Goal: Find contact information: Find contact information

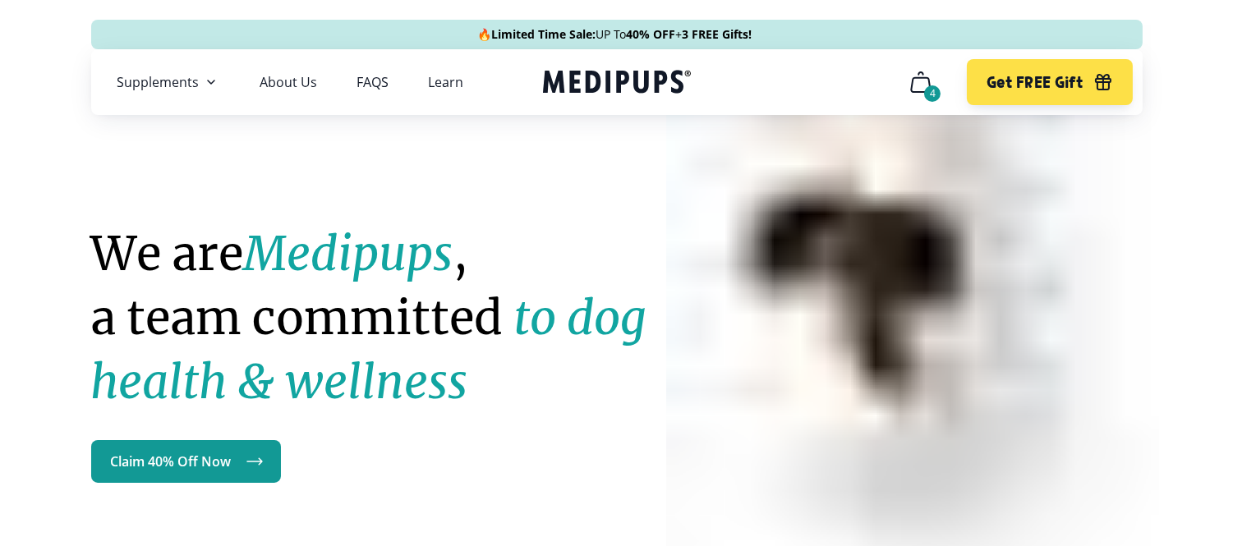
click at [920, 87] on icon "cart" at bounding box center [921, 82] width 26 height 26
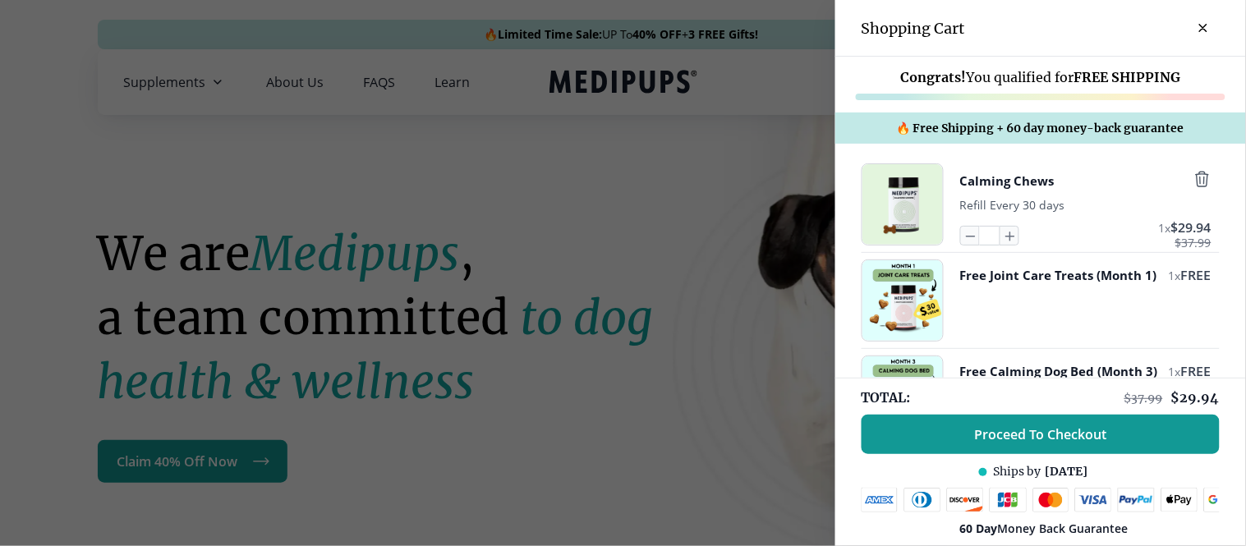
click at [1189, 22] on button "close-cart" at bounding box center [1203, 28] width 33 height 33
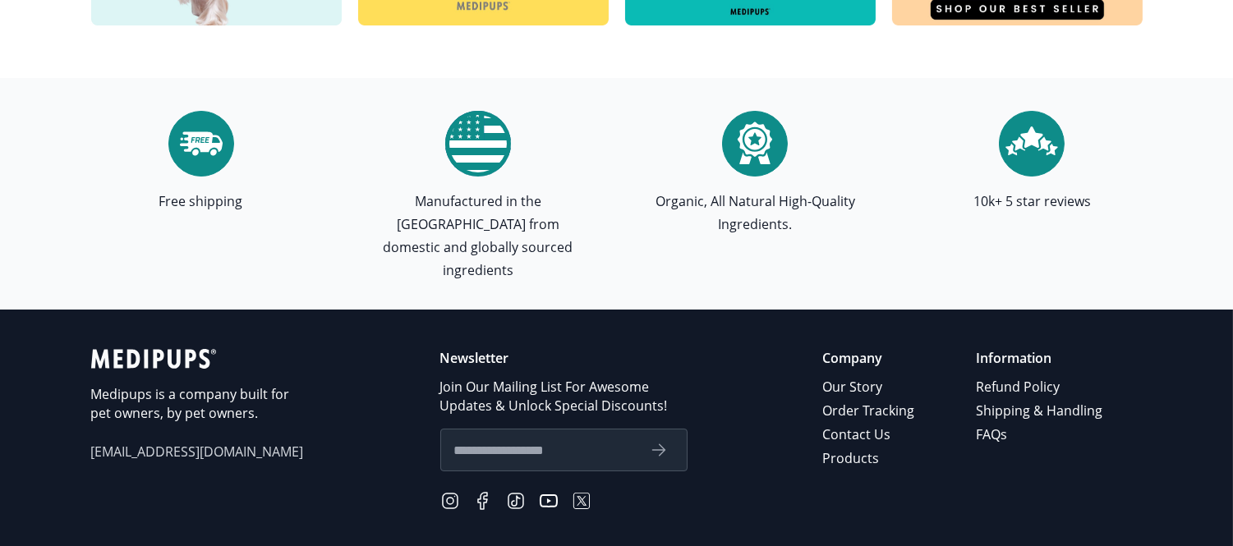
scroll to position [4837, 0]
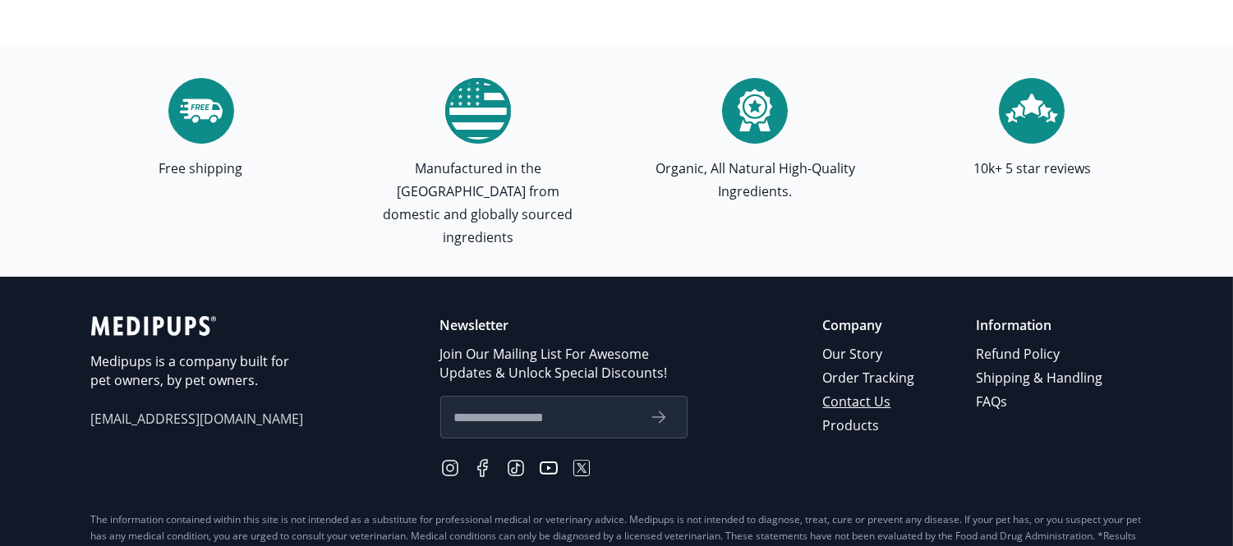
click at [853, 390] on link "Contact Us" at bounding box center [870, 402] width 94 height 24
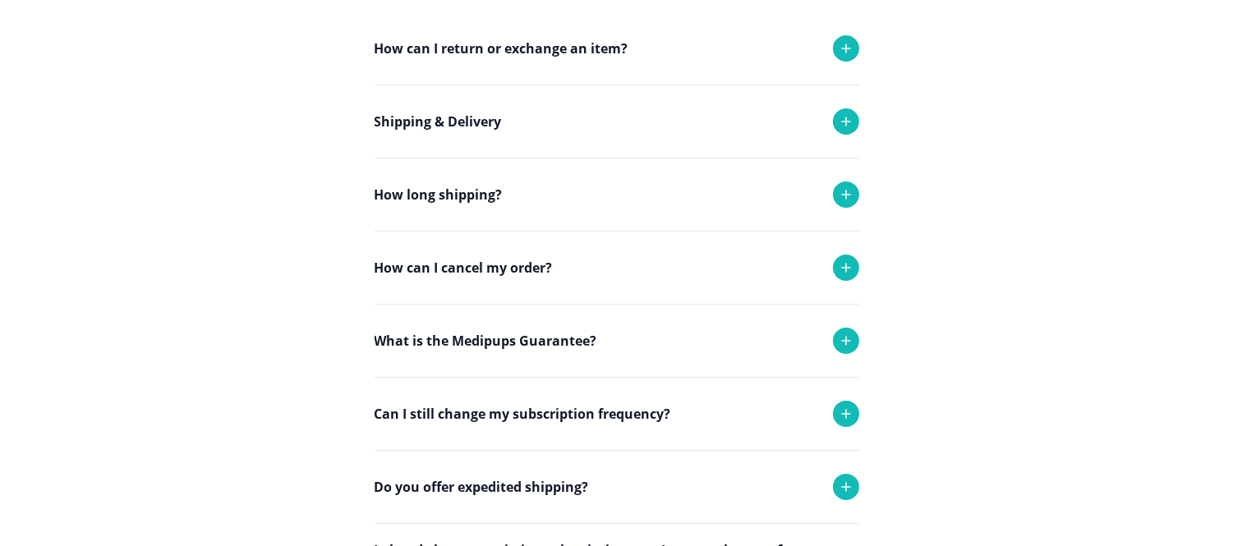
scroll to position [365, 0]
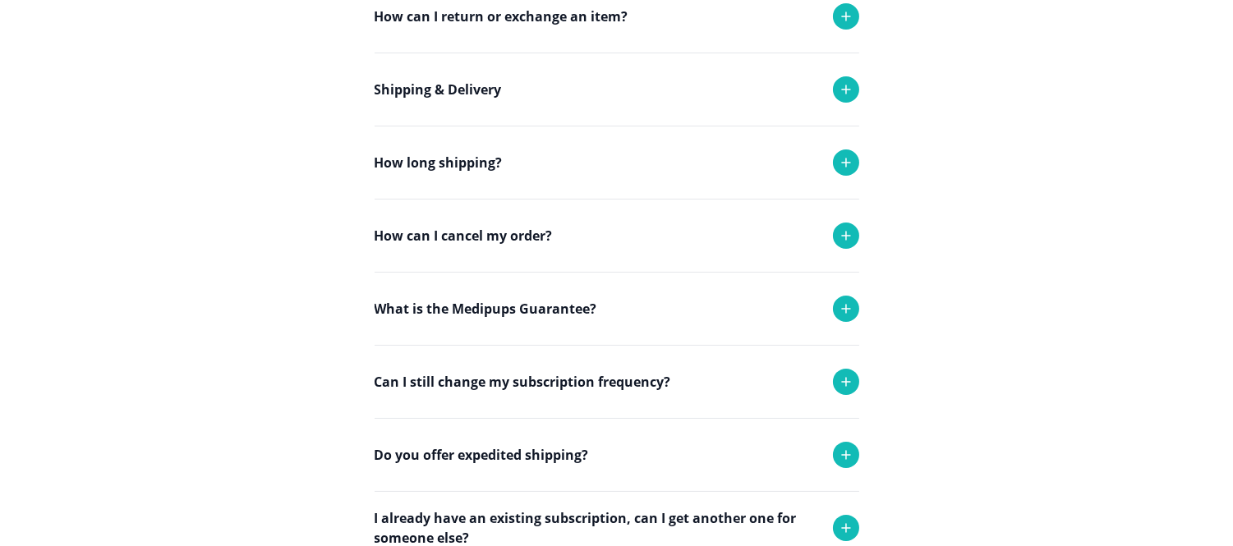
click at [851, 379] on icon at bounding box center [846, 382] width 20 height 20
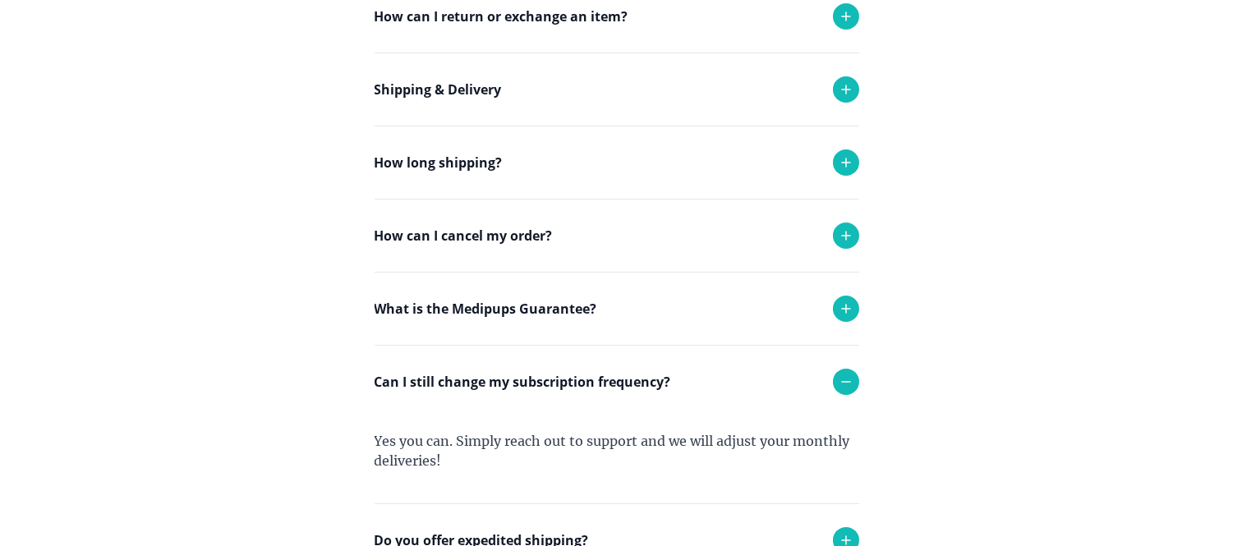
drag, startPoint x: 848, startPoint y: 233, endPoint x: 964, endPoint y: 260, distance: 119.0
click at [856, 236] on div at bounding box center [846, 236] width 26 height 26
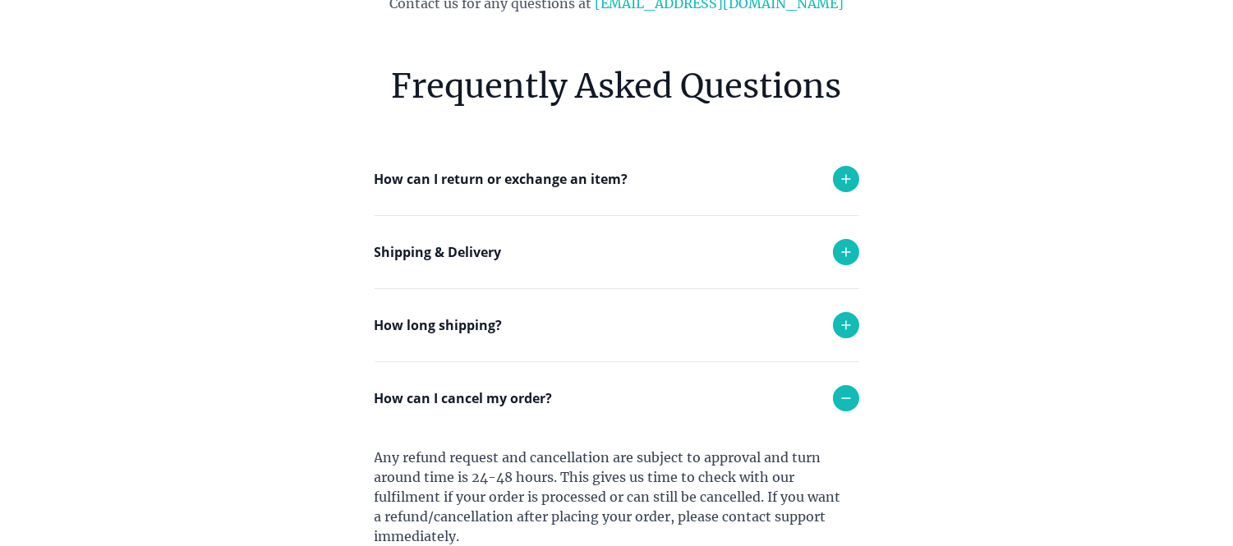
scroll to position [0, 0]
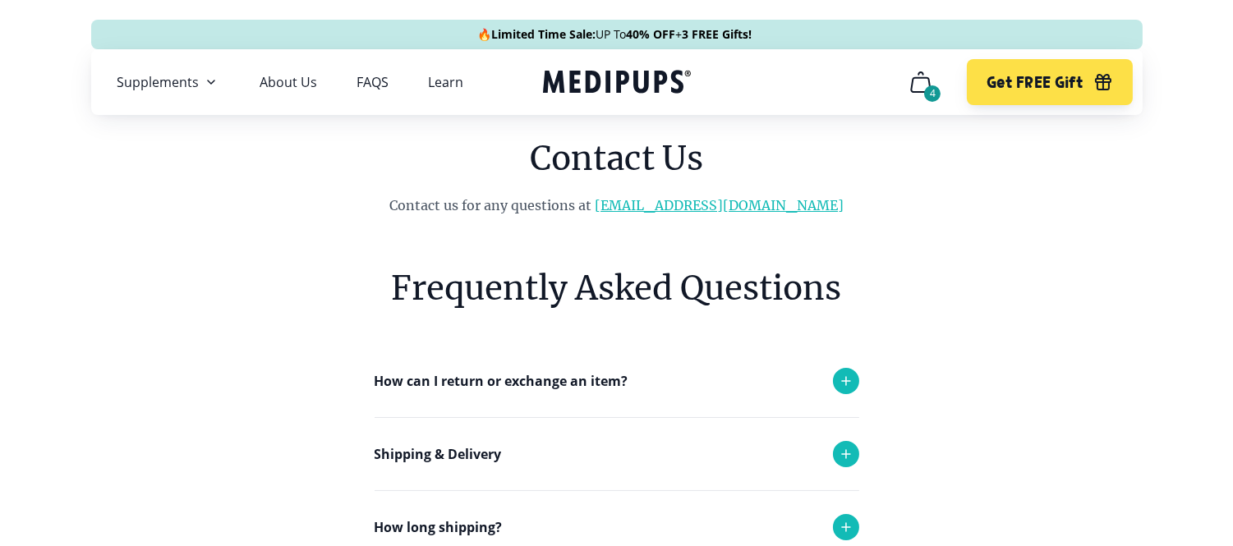
click at [733, 205] on link "[EMAIL_ADDRESS][DOMAIN_NAME]" at bounding box center [719, 205] width 249 height 16
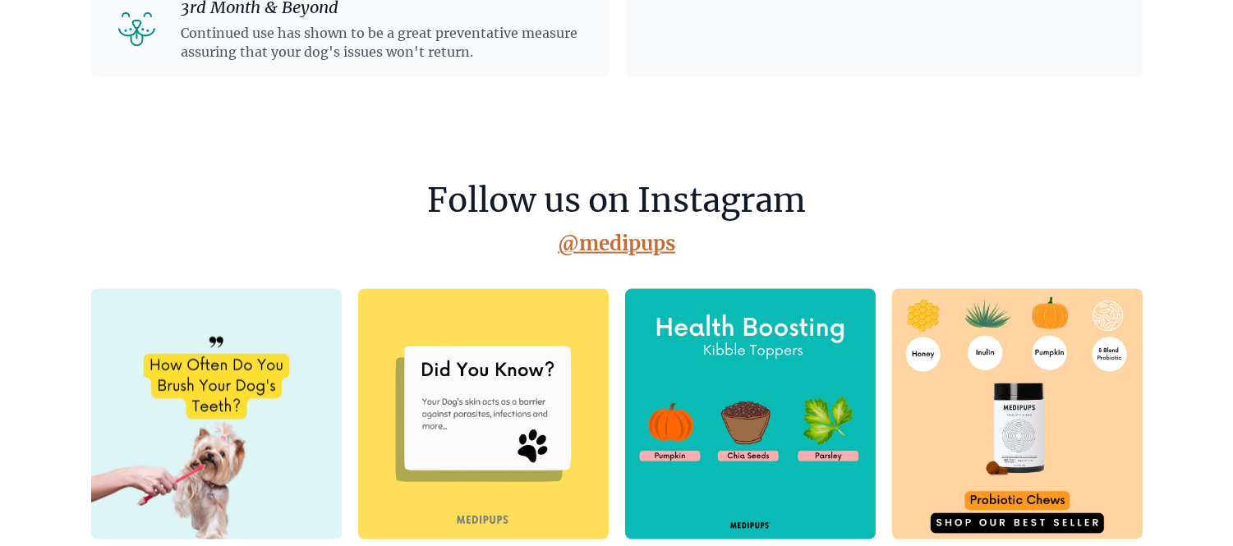
scroll to position [4907, 0]
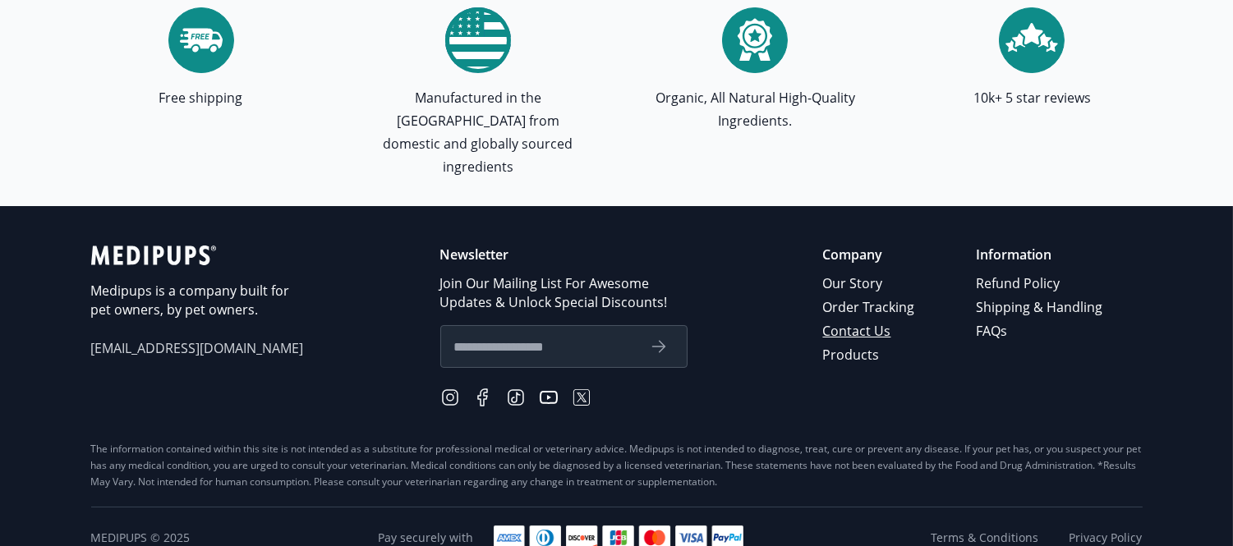
click at [858, 320] on link "Contact Us" at bounding box center [870, 332] width 94 height 24
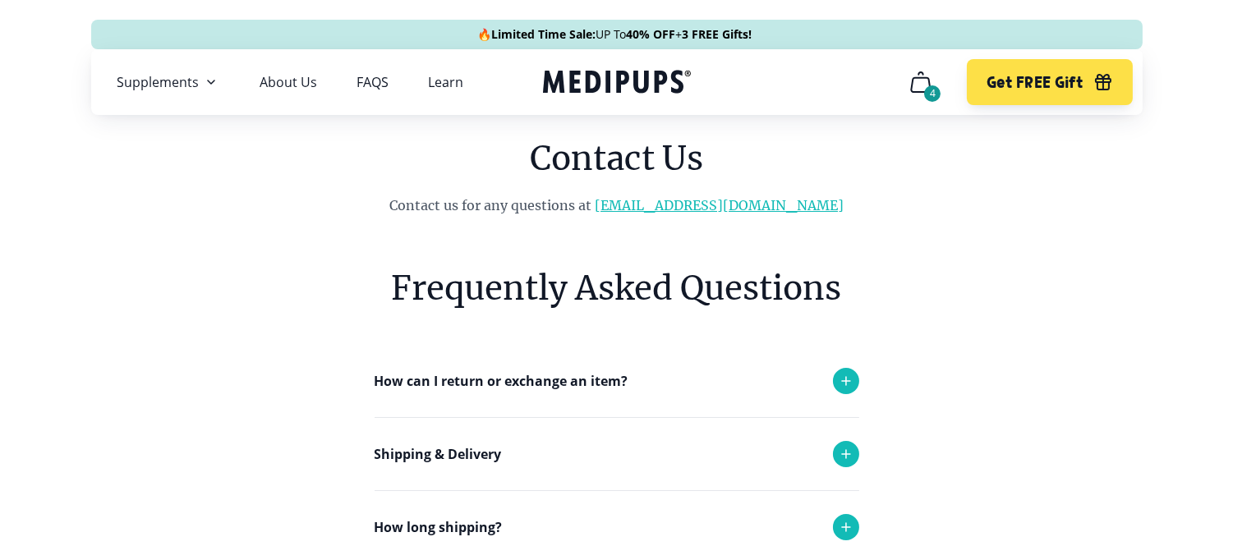
click at [666, 205] on link "[EMAIL_ADDRESS][DOMAIN_NAME]" at bounding box center [719, 205] width 249 height 16
